Goal: Use online tool/utility: Utilize a website feature to perform a specific function

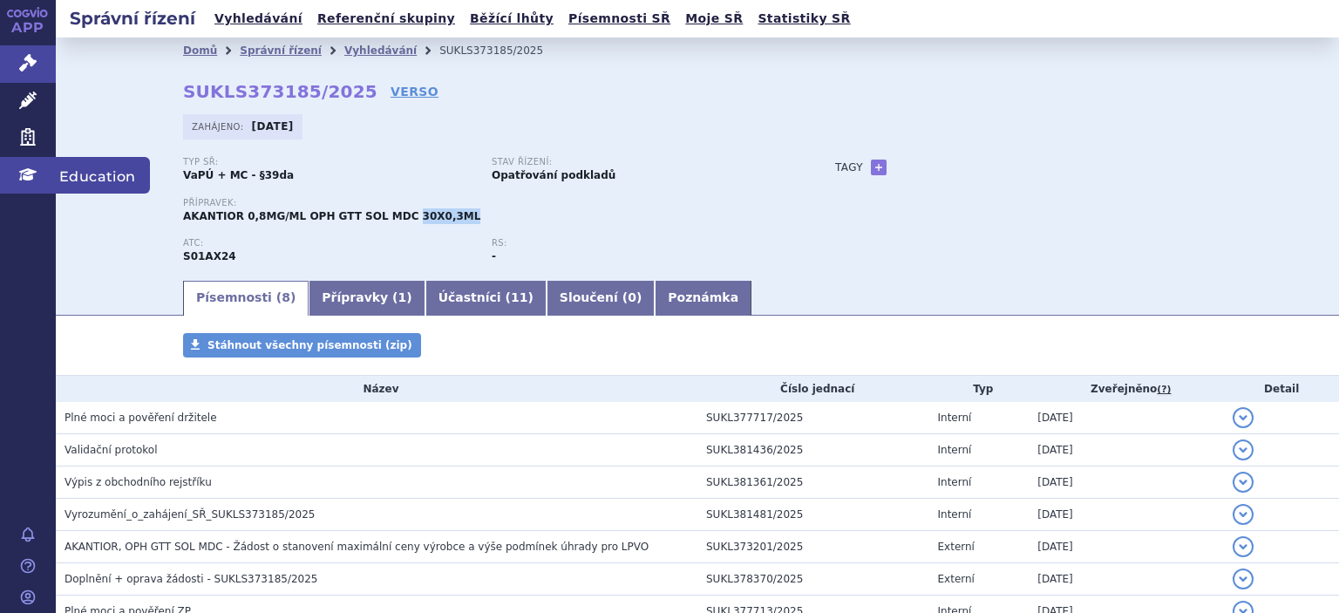
scroll to position [52, 0]
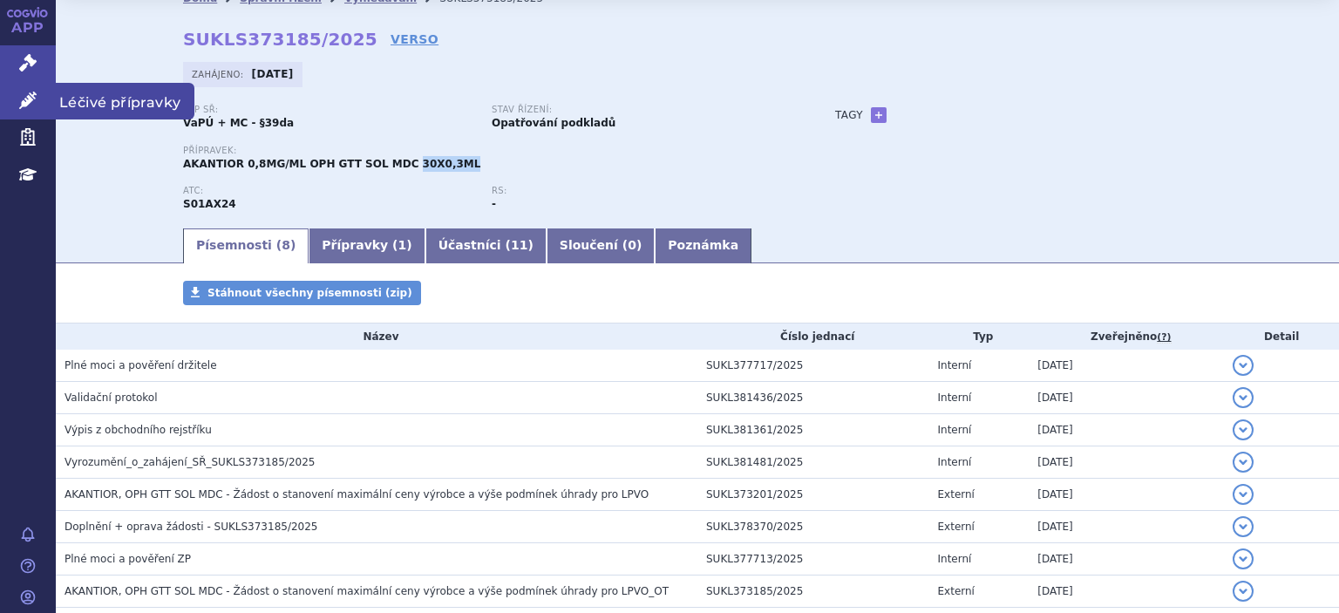
click at [21, 107] on icon at bounding box center [27, 100] width 17 height 17
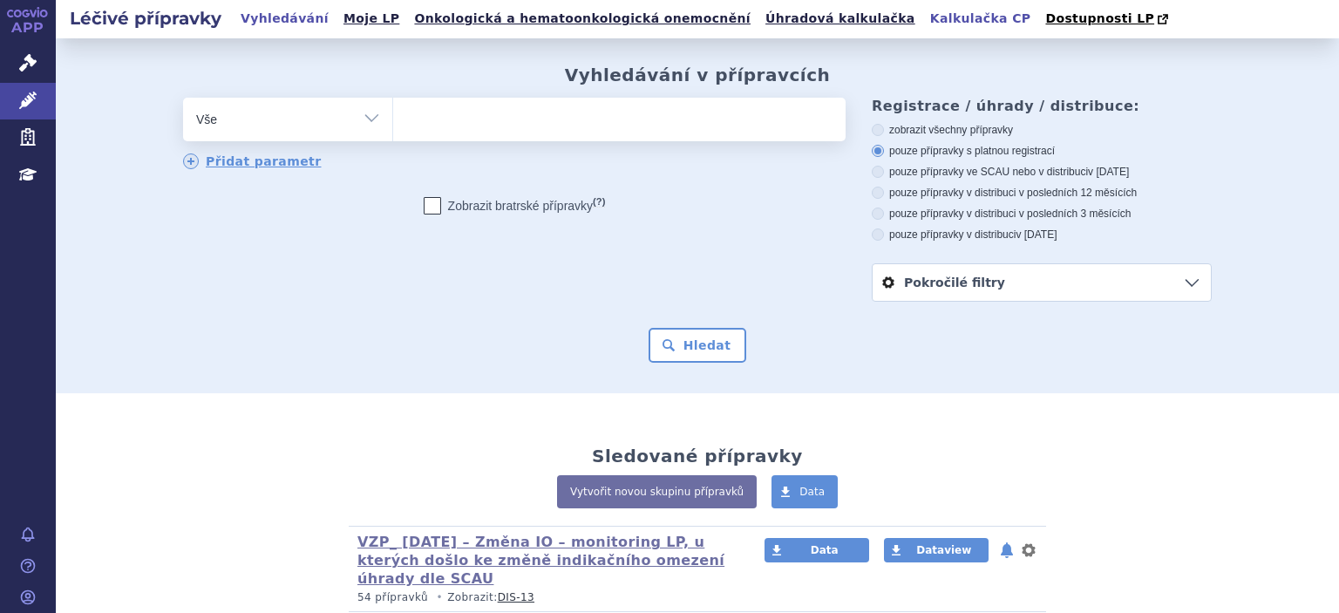
click at [925, 19] on link "Kalkulačka CP" at bounding box center [981, 19] width 112 height 24
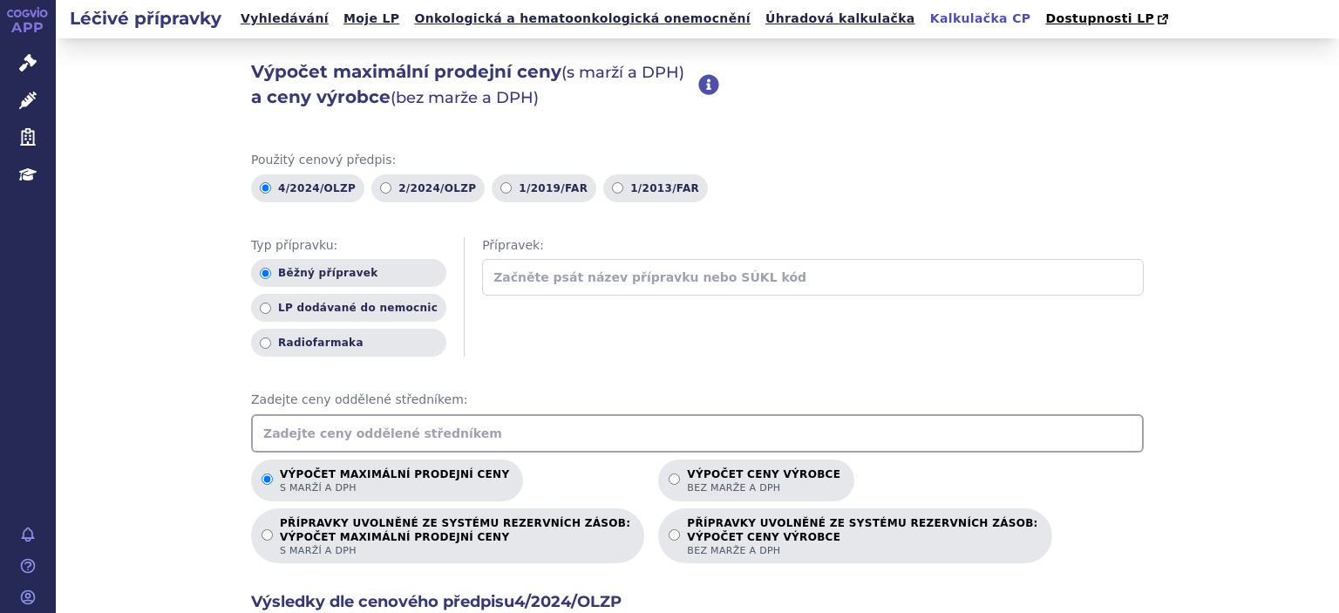
click at [502, 436] on input "text" at bounding box center [697, 433] width 893 height 38
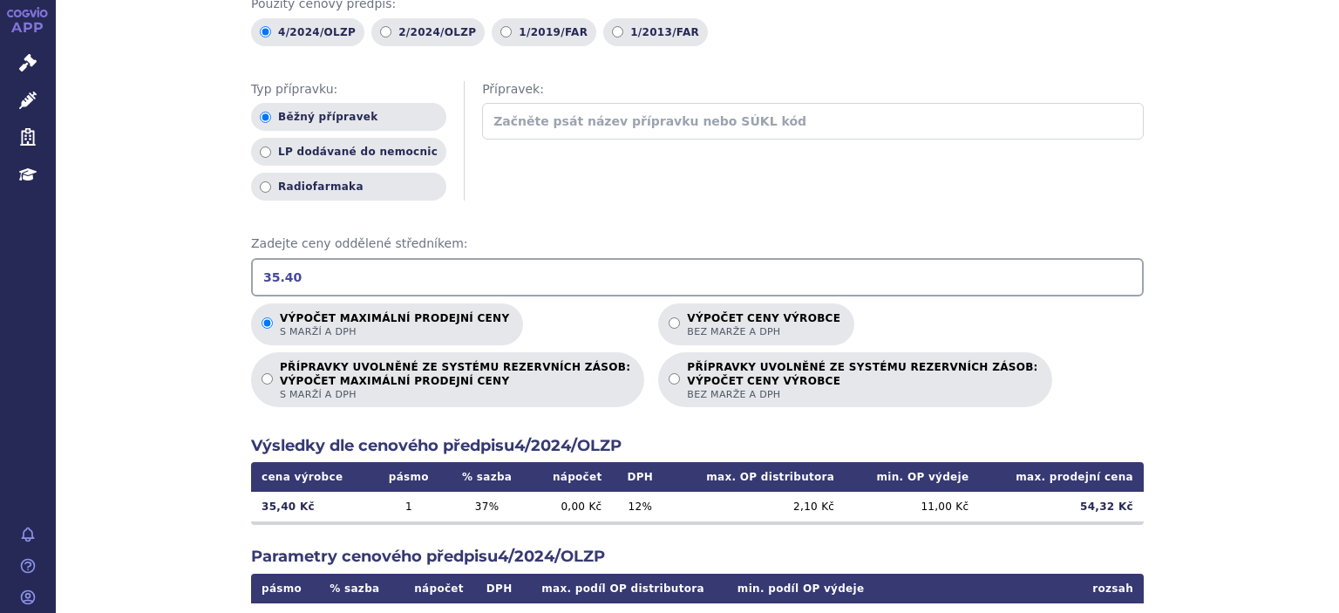
scroll to position [282, 0]
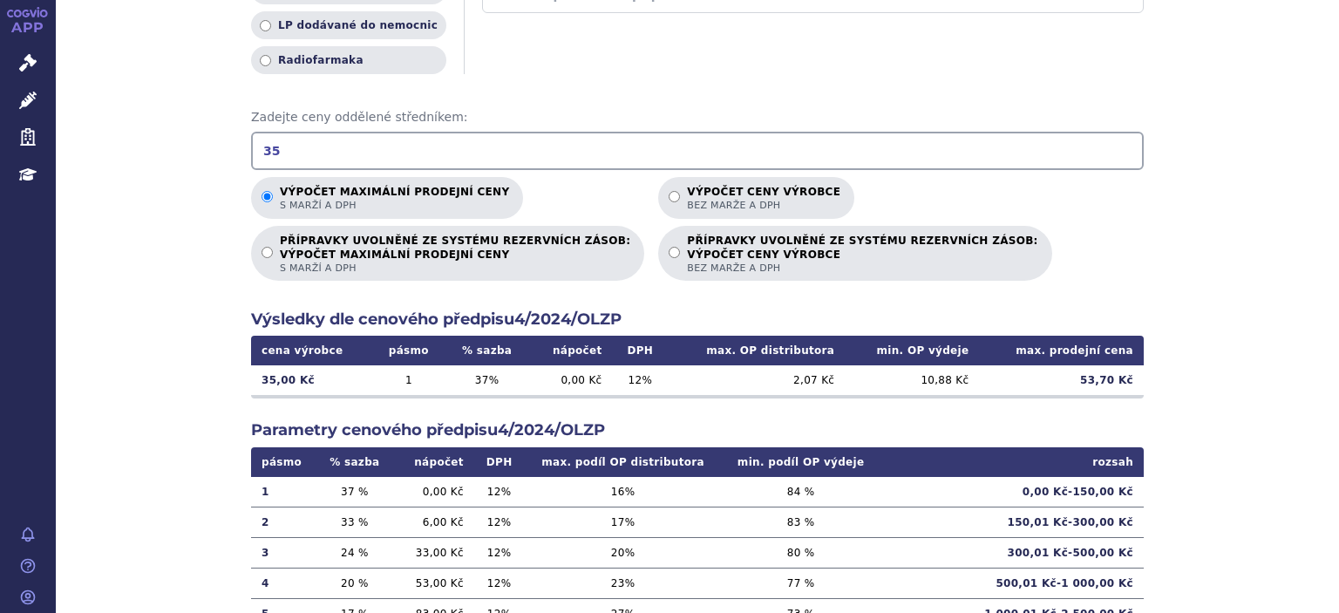
type input "3"
type input "545.5"
